Goal: Book appointment/travel/reservation

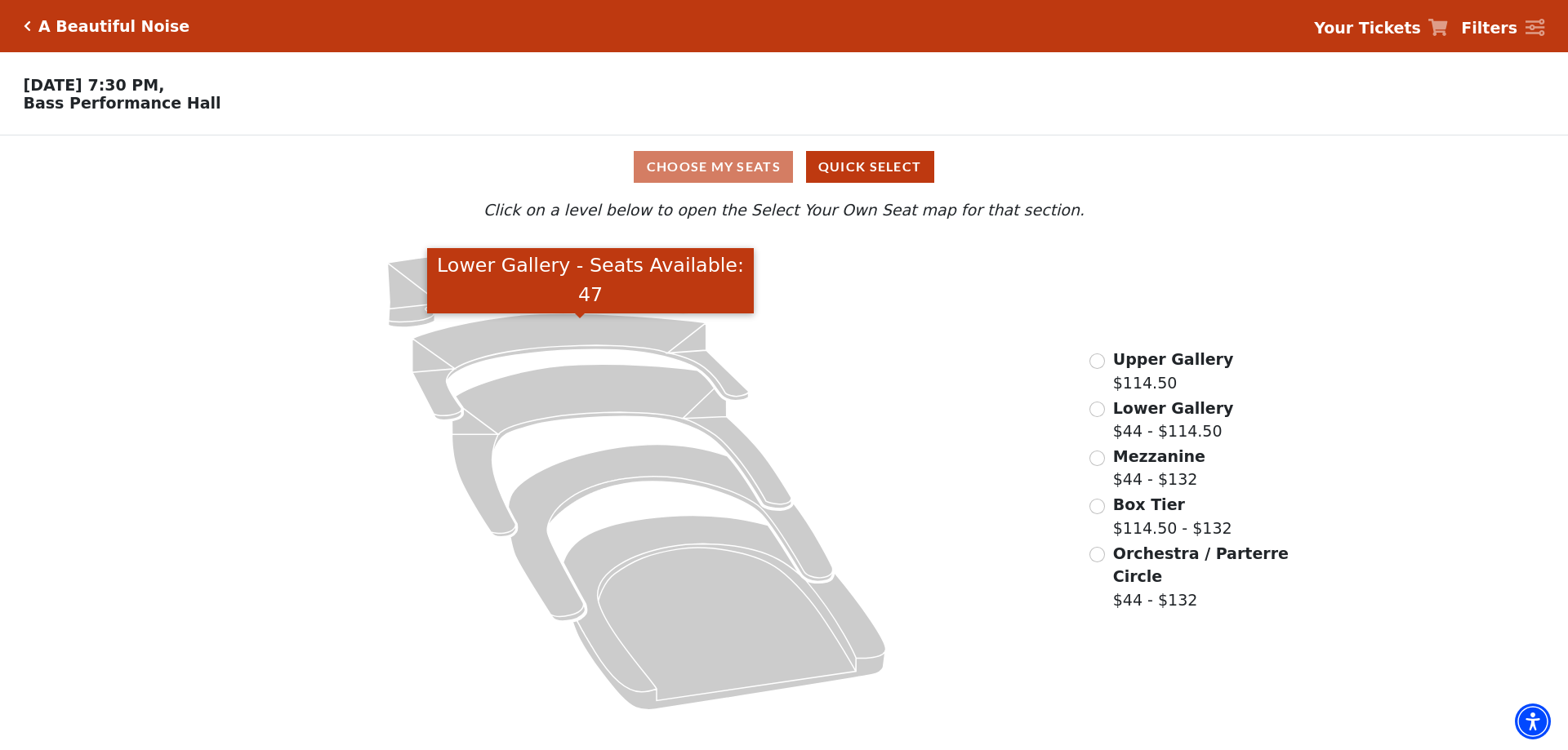
click at [609, 331] on icon "Lower Gallery - Seats Available: 47" at bounding box center [580, 367] width 336 height 107
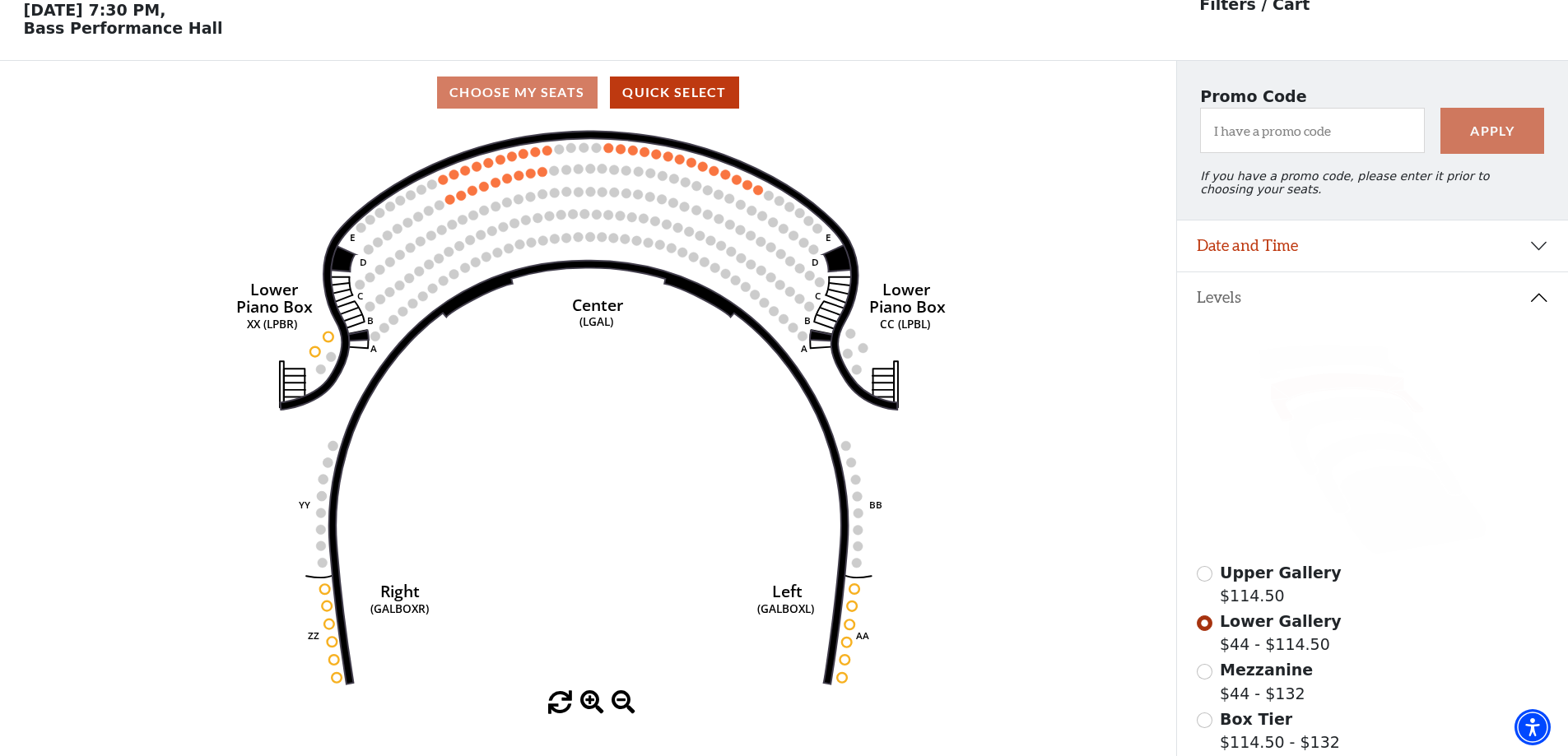
scroll to position [76, 0]
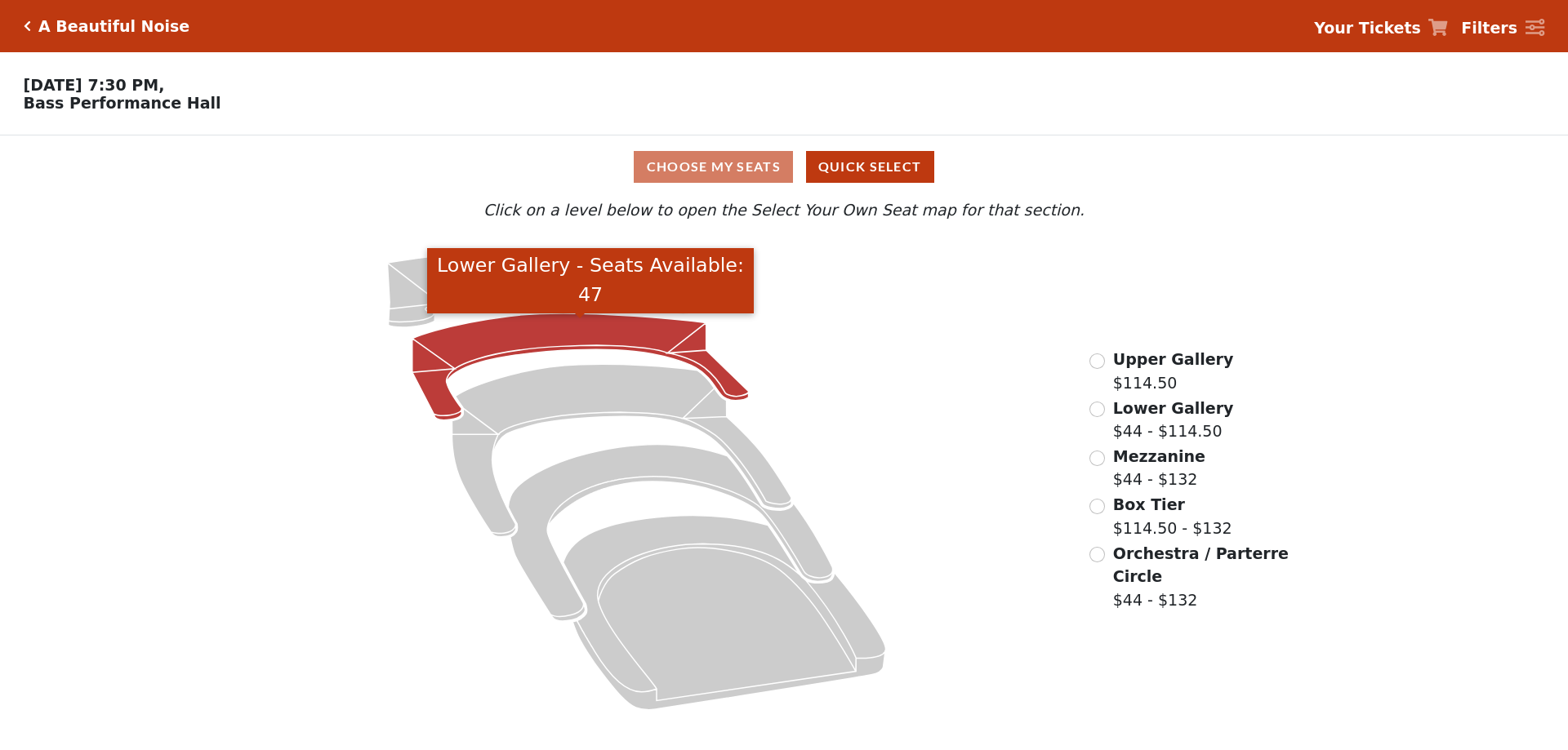
click at [599, 330] on icon "Lower Gallery - Seats Available: 47" at bounding box center [580, 367] width 336 height 107
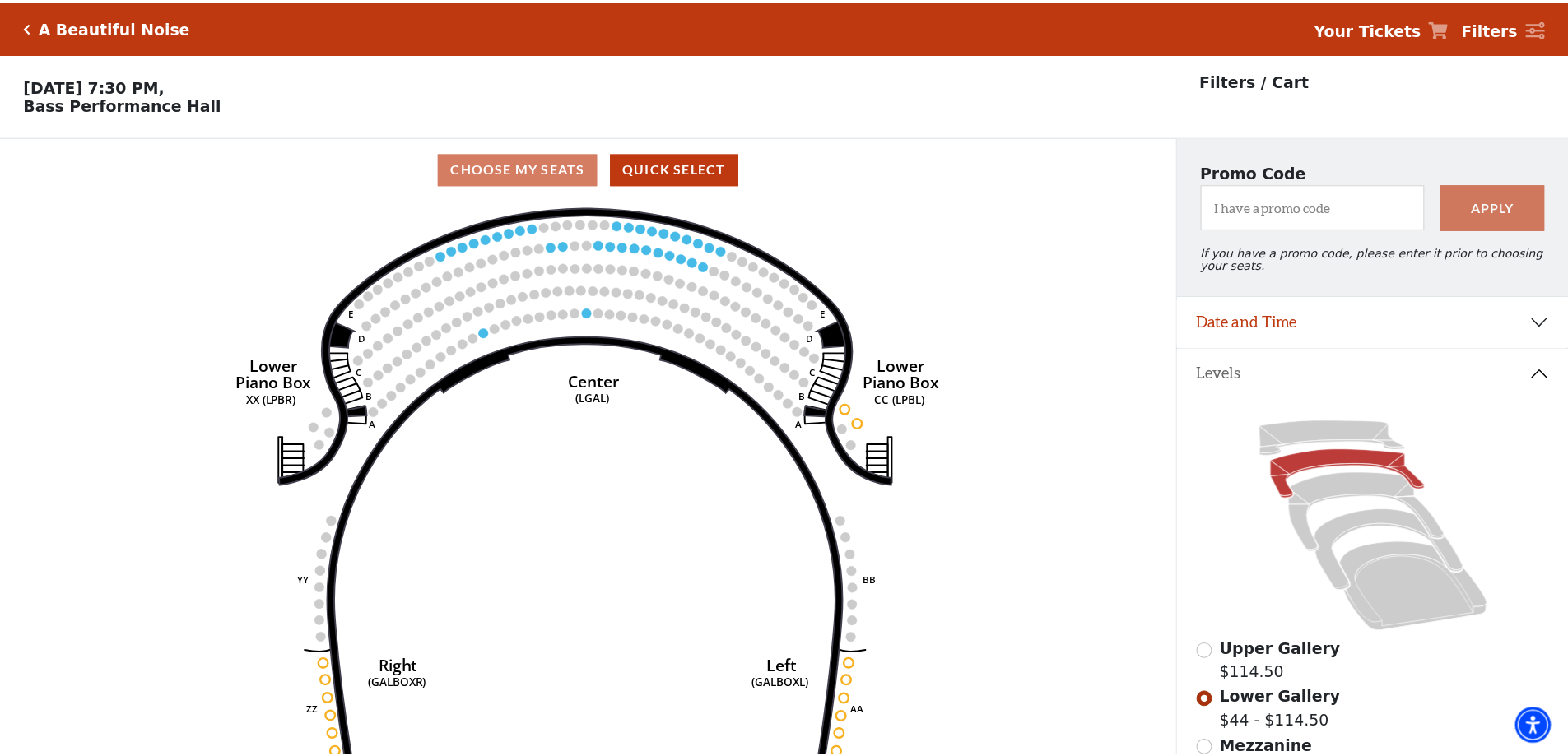
scroll to position [76, 0]
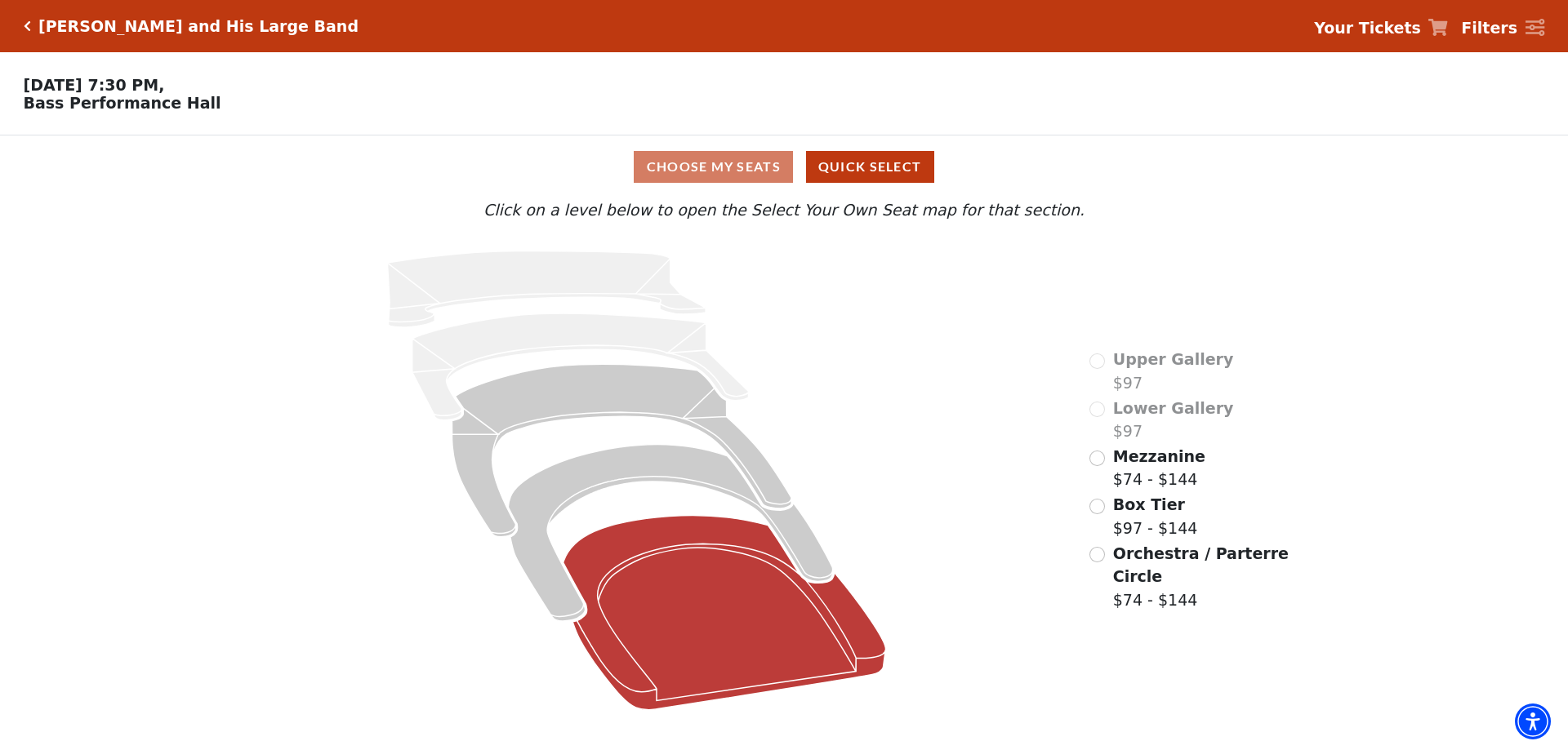
click at [696, 577] on icon at bounding box center [725, 613] width 322 height 194
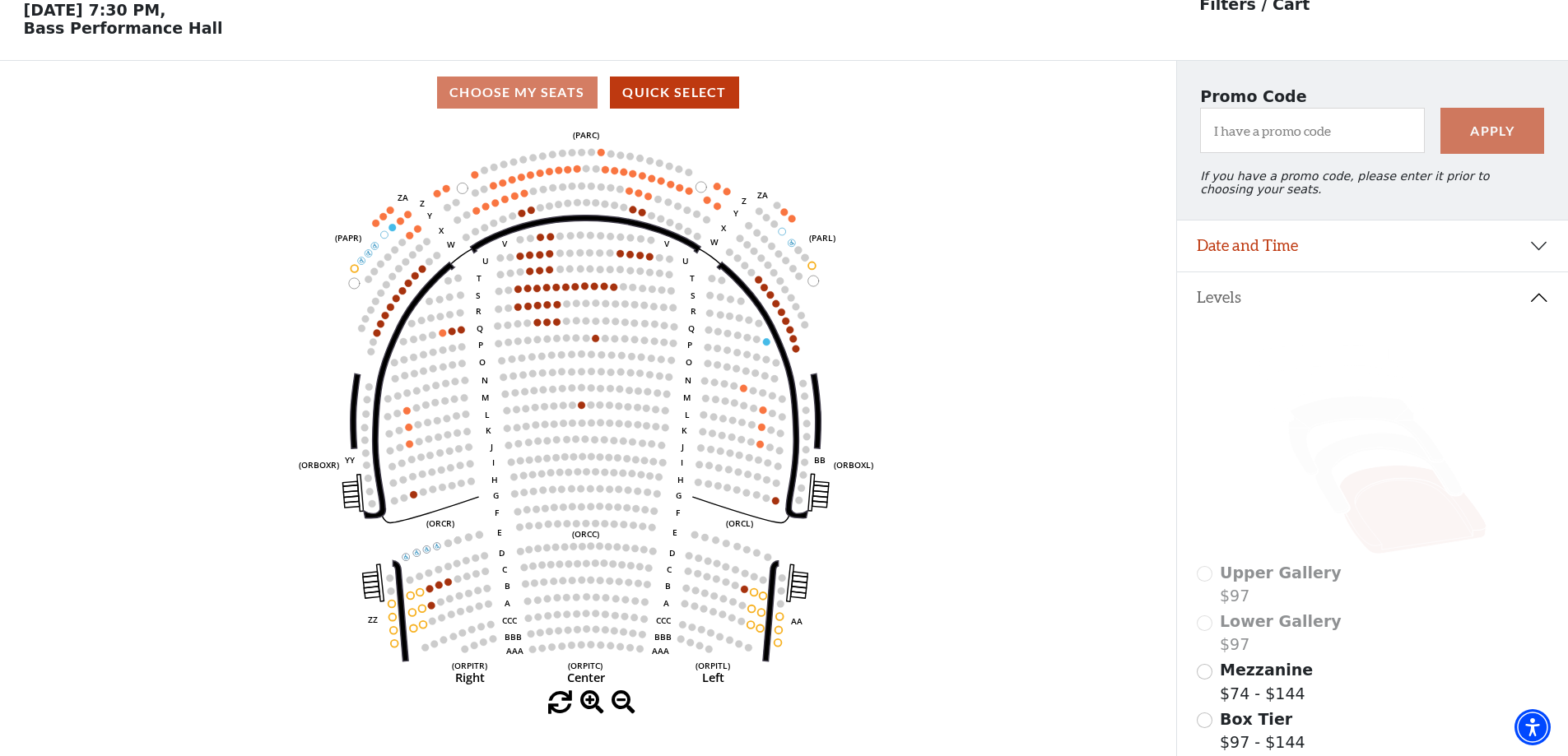
scroll to position [76, 0]
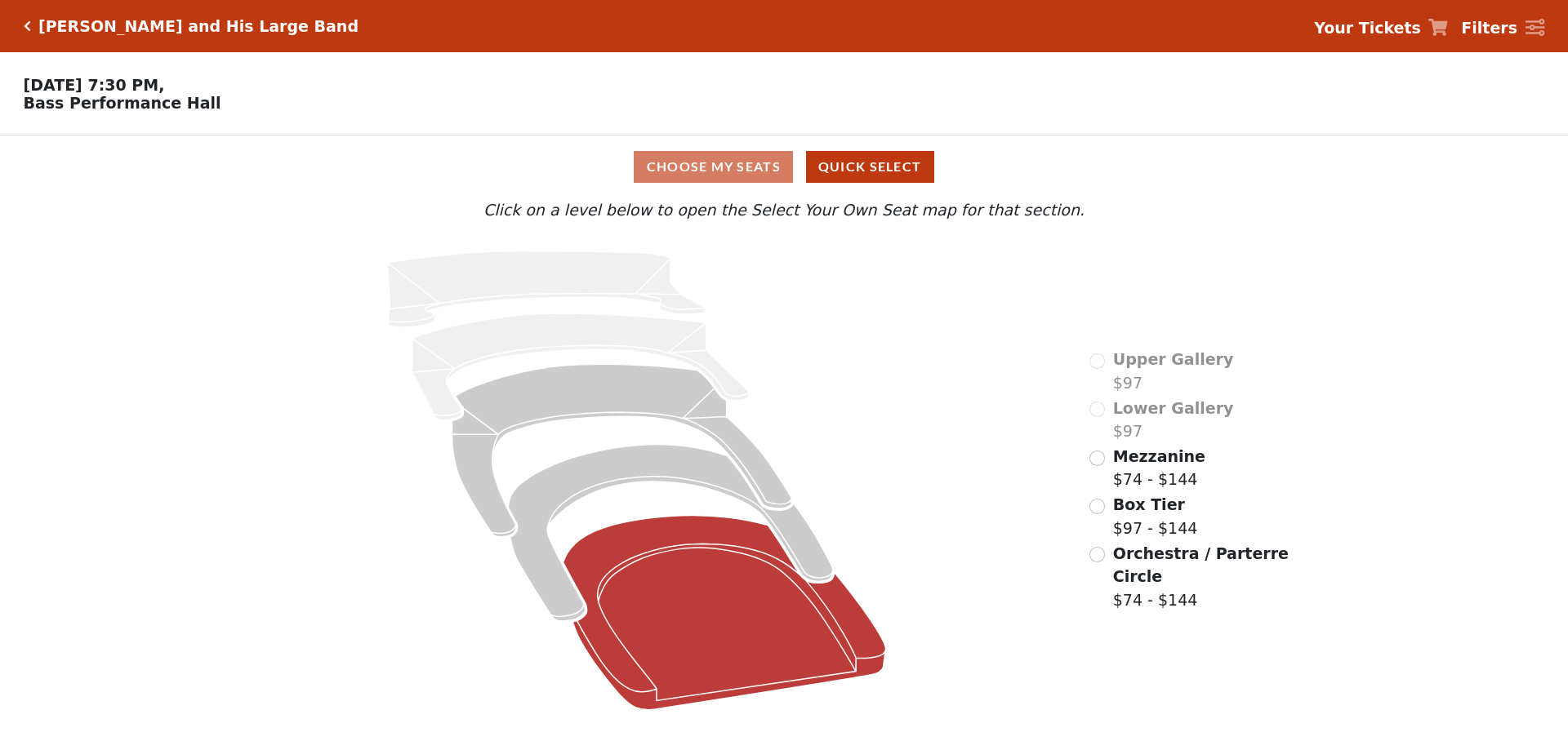
click at [648, 552] on icon at bounding box center [725, 613] width 322 height 194
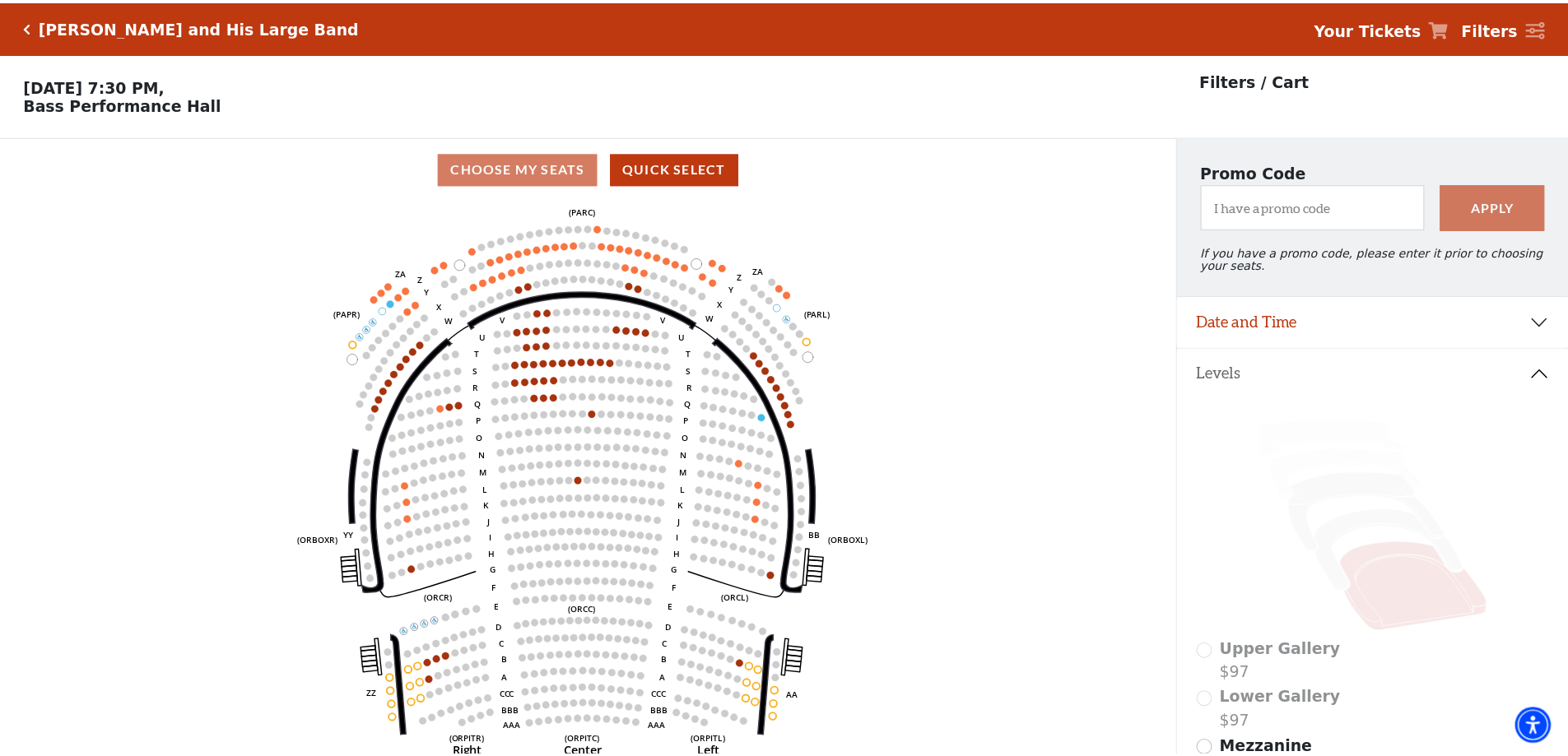
scroll to position [76, 0]
